Goal: Task Accomplishment & Management: Manage account settings

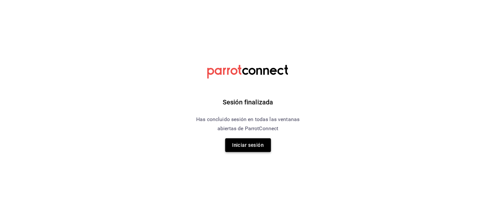
click at [253, 142] on button "Iniciar sesión" at bounding box center [248, 146] width 46 height 14
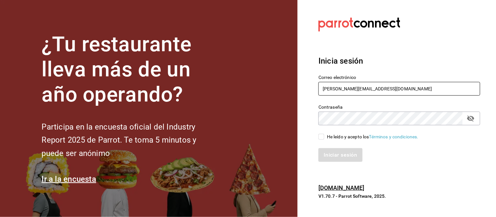
click at [410, 86] on input "alejandro.orzua@grupocosteno.com" at bounding box center [399, 89] width 162 height 14
click at [406, 95] on input "alejandro.orzua@grupocosteno.com" at bounding box center [399, 89] width 162 height 14
type input "animal.calzada@grupocosteno.com"
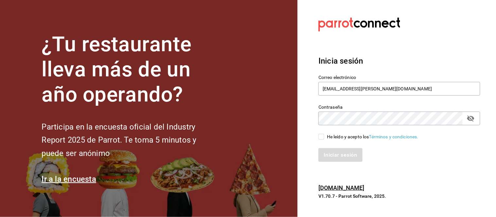
click at [322, 138] on input "He leído y acepto los Términos y condiciones." at bounding box center [321, 137] width 6 height 6
checkbox input "true"
click at [330, 149] on button "Iniciar sesión" at bounding box center [340, 155] width 44 height 14
